Goal: Task Accomplishment & Management: Manage account settings

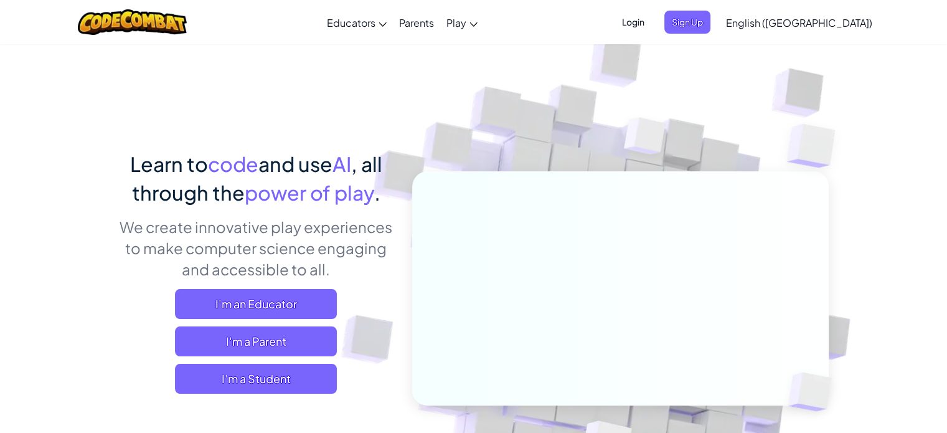
click at [652, 26] on span "Login" at bounding box center [632, 22] width 37 height 23
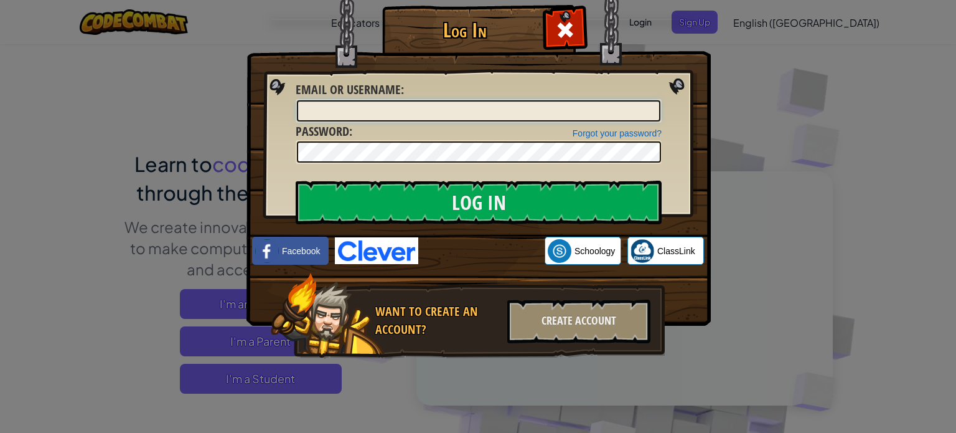
click at [474, 116] on input "Email or Username :" at bounding box center [478, 110] width 363 height 21
click at [409, 110] on input "Dchan" at bounding box center [478, 110] width 363 height 21
type input "[EMAIL_ADDRESS][DOMAIN_NAME]"
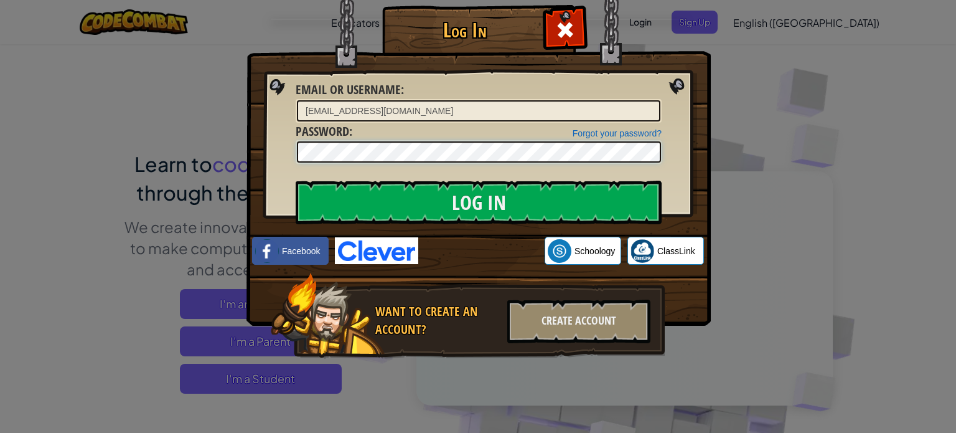
click at [296, 180] on input "Log In" at bounding box center [479, 202] width 366 height 44
